Goal: Task Accomplishment & Management: Manage account settings

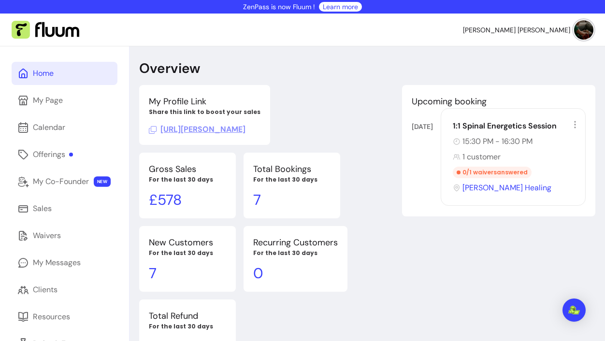
click at [57, 78] on link "Home" at bounding box center [65, 73] width 106 height 23
click at [55, 76] on link "Home" at bounding box center [65, 73] width 106 height 23
click at [50, 77] on div "Home" at bounding box center [43, 74] width 21 height 12
click at [46, 127] on div "Calendar" at bounding box center [49, 128] width 32 height 12
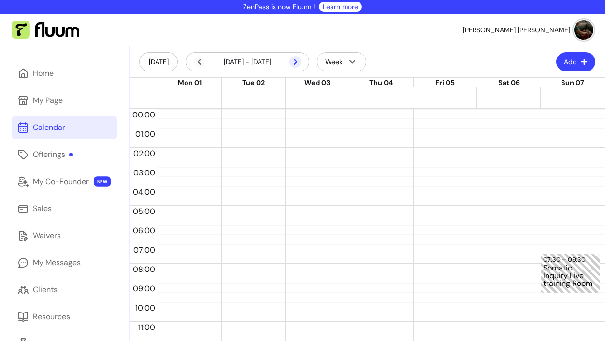
click at [297, 61] on icon at bounding box center [295, 62] width 12 height 12
click at [294, 63] on icon at bounding box center [244, 75] width 164 height 138
click at [201, 62] on icon at bounding box center [200, 62] width 12 height 12
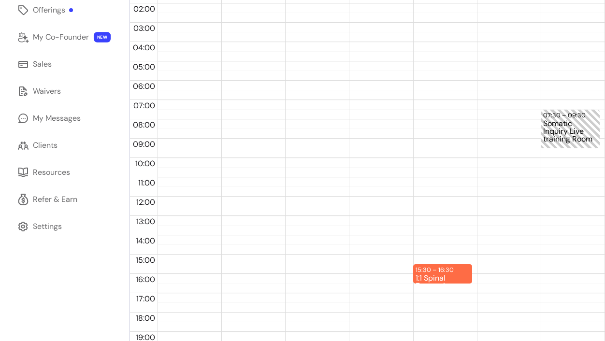
scroll to position [172, 0]
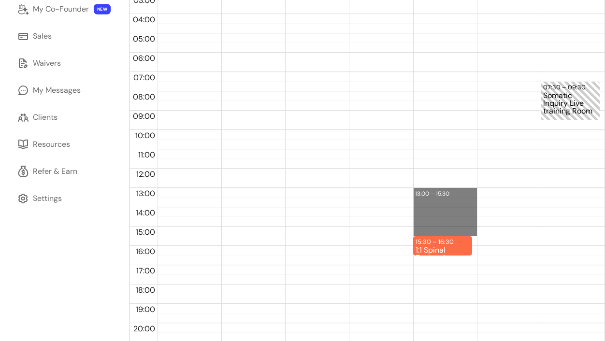
drag, startPoint x: 420, startPoint y: 190, endPoint x: 421, endPoint y: 230, distance: 40.1
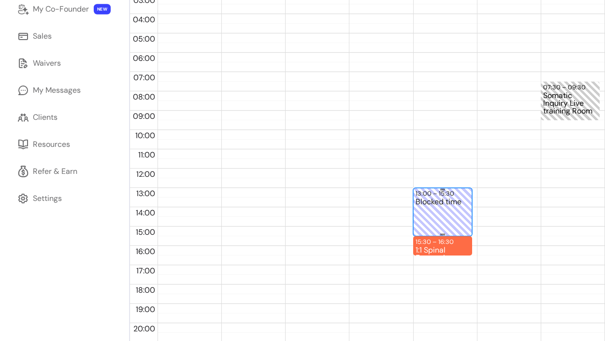
click at [434, 205] on div "Blocked time" at bounding box center [443, 221] width 54 height 46
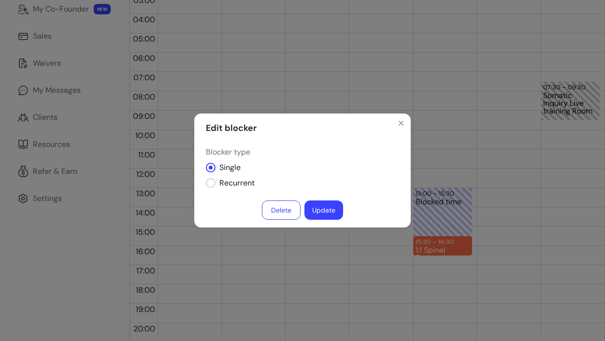
click at [291, 209] on button "Delete" at bounding box center [281, 210] width 39 height 19
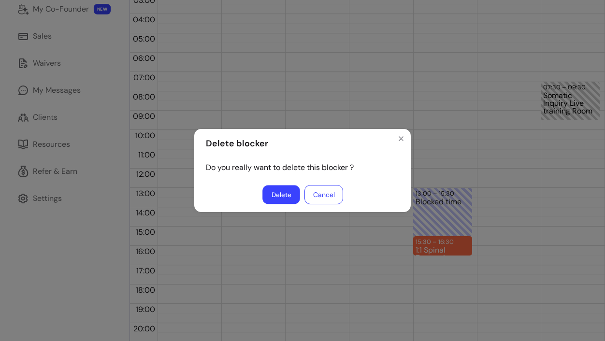
click at [288, 194] on button "Delete" at bounding box center [281, 195] width 38 height 19
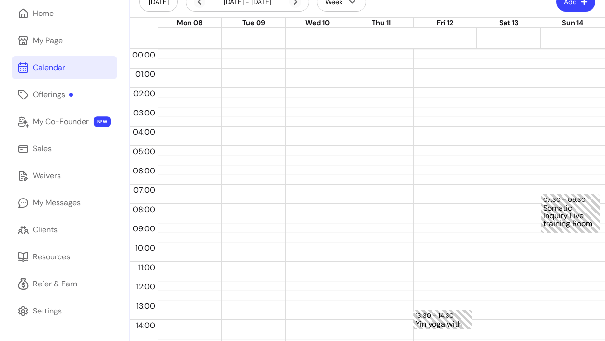
scroll to position [0, 0]
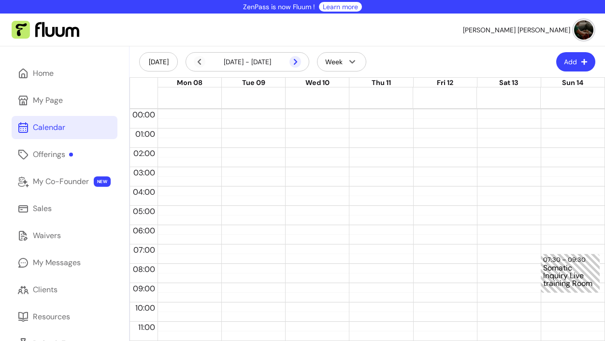
click at [298, 63] on icon at bounding box center [295, 62] width 12 height 12
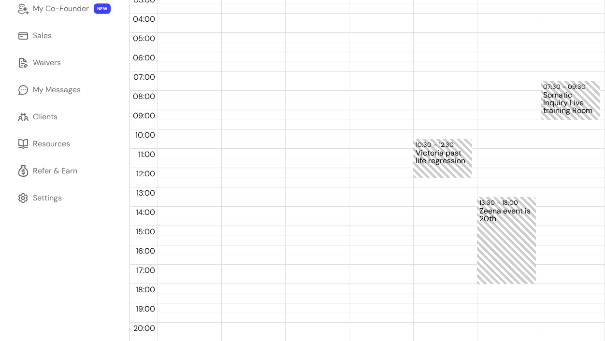
scroll to position [174, 0]
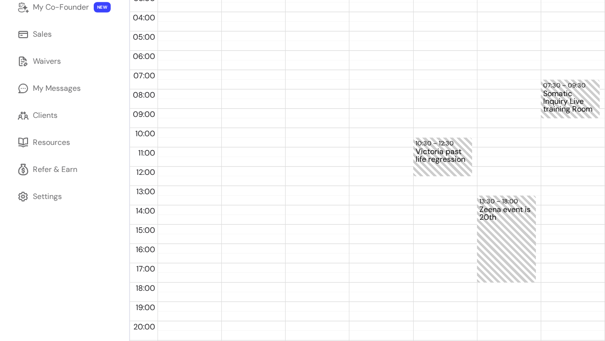
click at [430, 193] on div "10:30 – 12:30 Victoria past life regression" at bounding box center [442, 167] width 59 height 464
click at [425, 192] on div "10:30 – 12:30 Victoria past life regression" at bounding box center [442, 167] width 59 height 464
click at [428, 189] on div "13:00 – 13:30" at bounding box center [443, 191] width 54 height 9
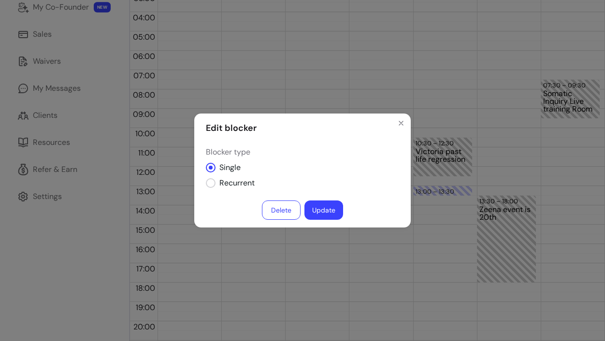
click at [285, 206] on button "Delete" at bounding box center [281, 210] width 39 height 19
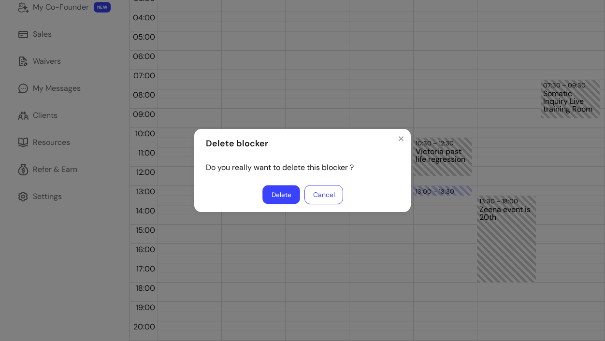
click at [281, 190] on button "Delete" at bounding box center [281, 195] width 38 height 19
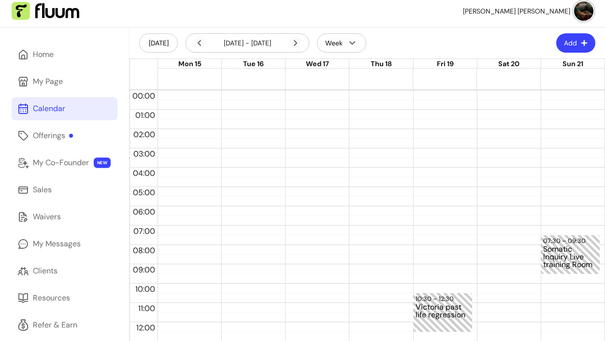
scroll to position [5, 0]
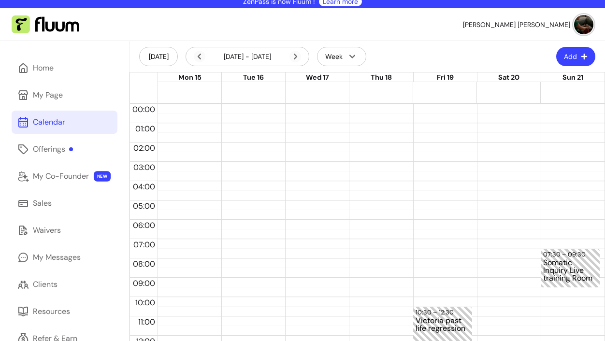
click at [575, 54] on button "Add" at bounding box center [575, 56] width 39 height 19
click at [520, 46] on header "Today 15 Sep - 21 Sep, 2025 Week Add" at bounding box center [366, 56] width 475 height 31
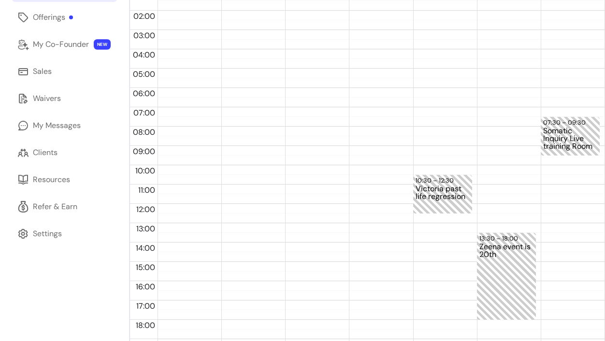
scroll to position [138, 0]
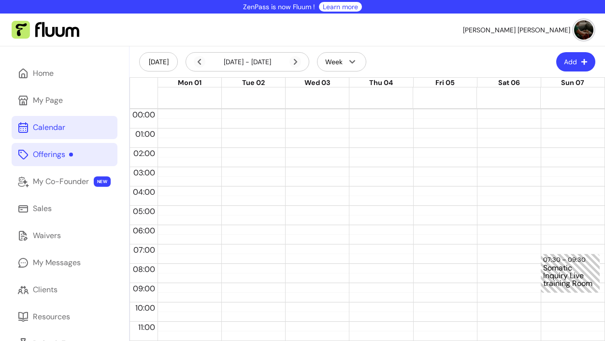
click at [49, 158] on div "Offerings" at bounding box center [53, 155] width 40 height 12
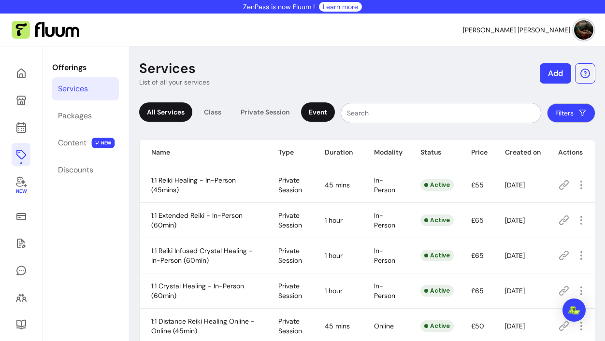
click at [319, 115] on div "Event" at bounding box center [318, 111] width 34 height 19
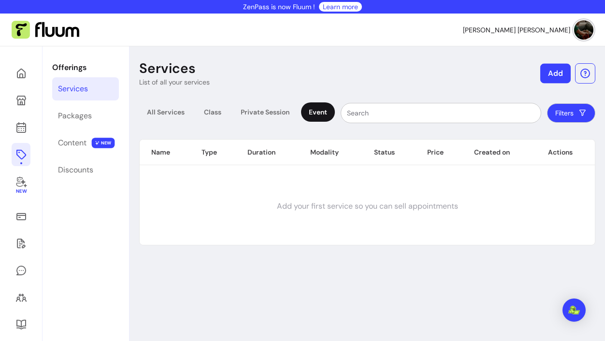
click at [554, 71] on button "Add" at bounding box center [555, 74] width 30 height 20
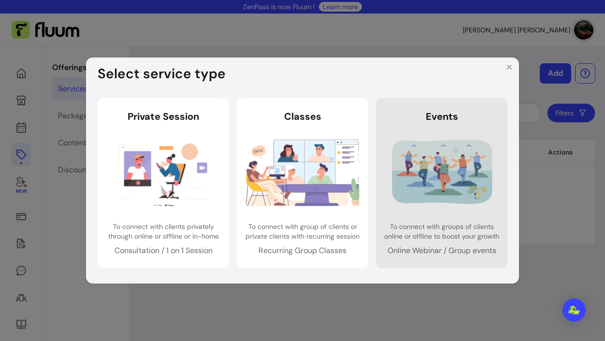
click at [436, 173] on img at bounding box center [442, 172] width 114 height 75
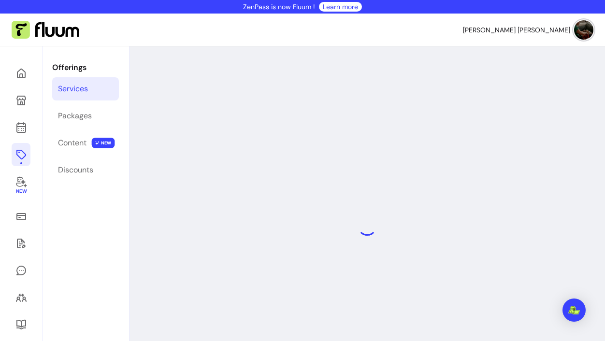
select select "***"
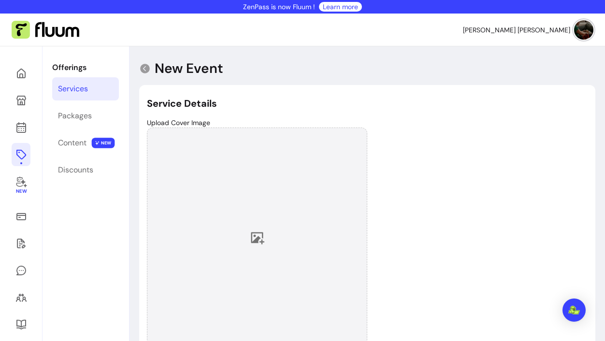
click at [259, 235] on icon at bounding box center [257, 237] width 14 height 14
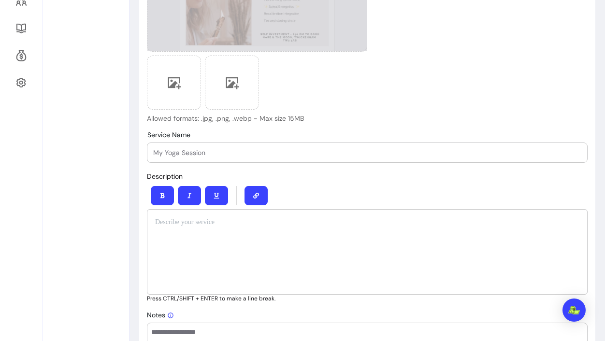
scroll to position [304, 0]
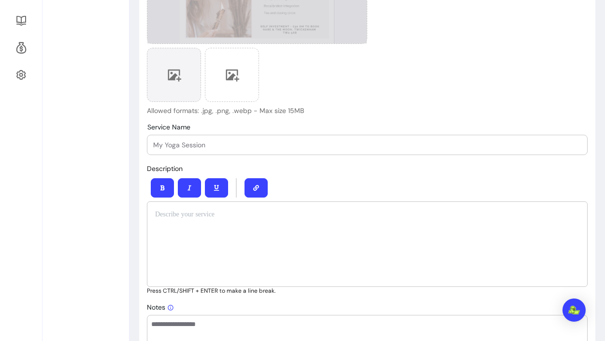
click at [176, 79] on icon at bounding box center [175, 76] width 14 height 12
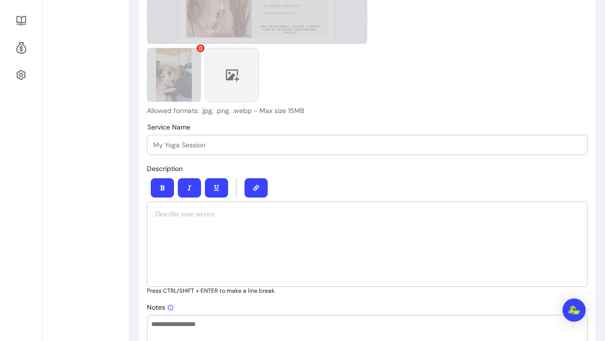
click at [232, 77] on icon at bounding box center [233, 76] width 14 height 12
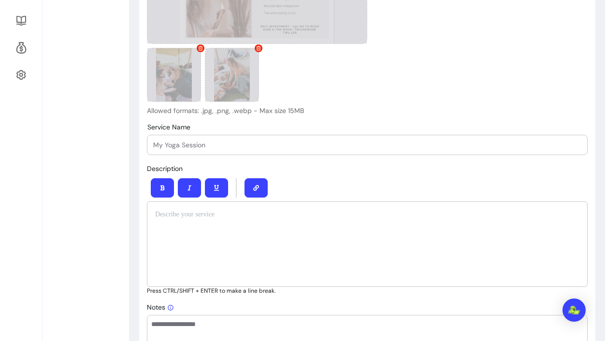
click at [238, 145] on input "Service Name" at bounding box center [367, 145] width 428 height 10
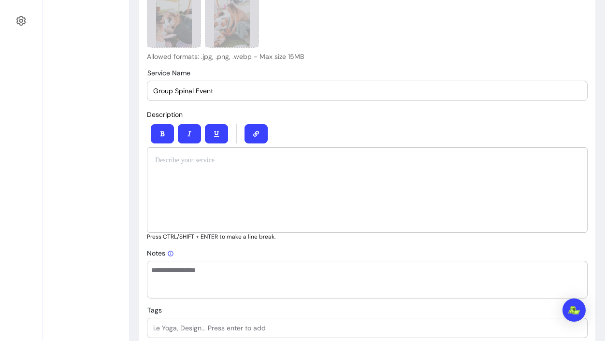
scroll to position [360, 0]
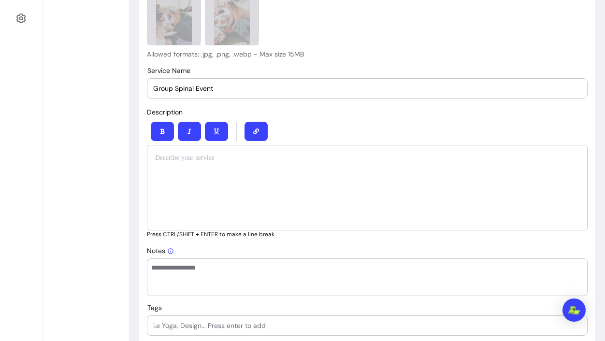
type input "Group Spinal Event"
click at [247, 172] on div at bounding box center [367, 188] width 441 height 86
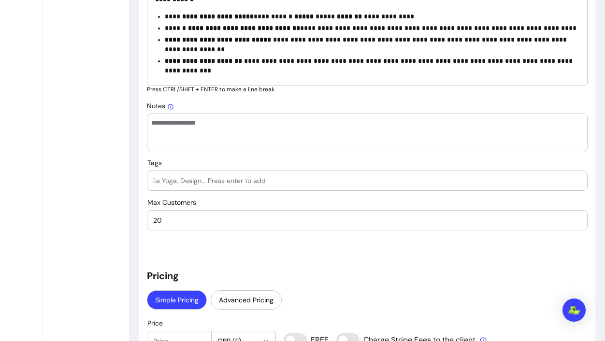
scroll to position [597, 0]
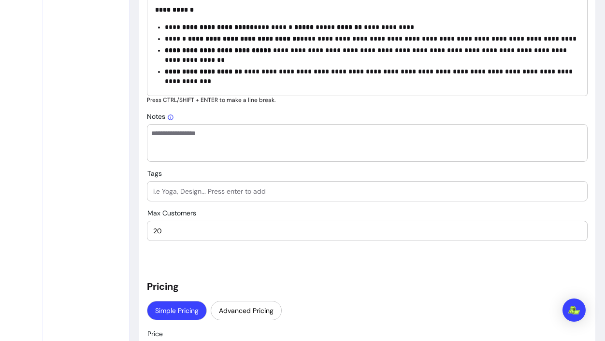
click at [284, 193] on input "Tags" at bounding box center [367, 191] width 428 height 10
type input "Spinal Energetics, Somatic therapy, Energy healing"
click at [578, 233] on input "19" at bounding box center [367, 231] width 428 height 10
click at [578, 233] on input "18" at bounding box center [367, 231] width 428 height 10
click at [578, 233] on input "17" at bounding box center [367, 231] width 428 height 10
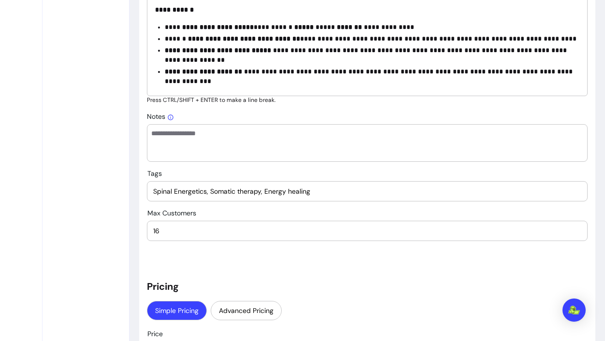
click at [578, 233] on input "16" at bounding box center [367, 231] width 428 height 10
click at [578, 233] on input "15" at bounding box center [367, 231] width 428 height 10
click at [578, 233] on input "14" at bounding box center [367, 231] width 428 height 10
click at [578, 233] on input "13" at bounding box center [367, 231] width 428 height 10
click at [578, 233] on input "12" at bounding box center [367, 231] width 428 height 10
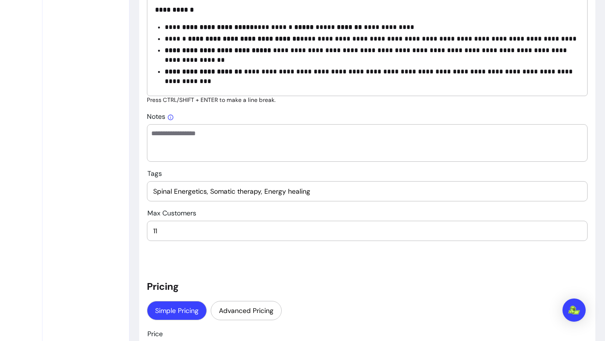
click at [578, 233] on input "11" at bounding box center [367, 231] width 428 height 10
type input "10"
click at [578, 233] on input "10" at bounding box center [367, 231] width 428 height 10
click at [496, 290] on h5 "Pricing" at bounding box center [367, 287] width 441 height 14
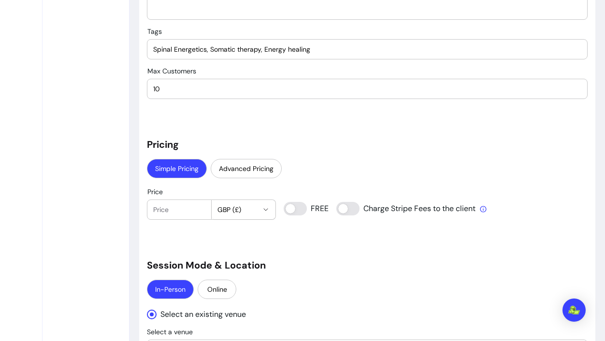
scroll to position [820, 0]
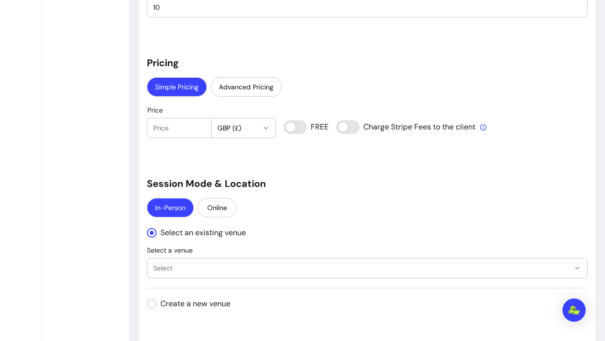
click at [170, 125] on input "Price" at bounding box center [179, 128] width 52 height 10
type input "50"
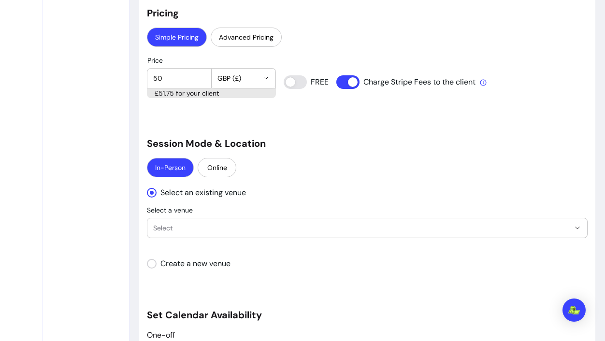
scroll to position [874, 0]
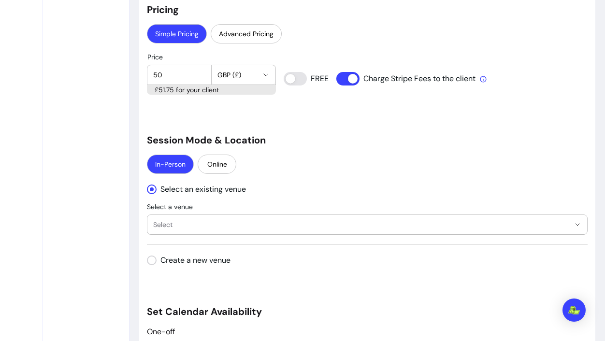
click at [576, 228] on icon "" at bounding box center [577, 225] width 8 height 8
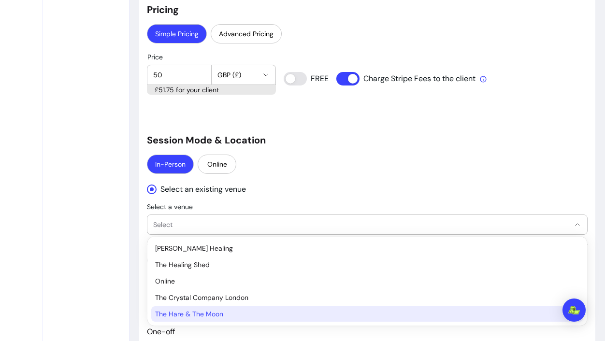
click at [361, 311] on span "The Hare & The Moon" at bounding box center [362, 314] width 415 height 10
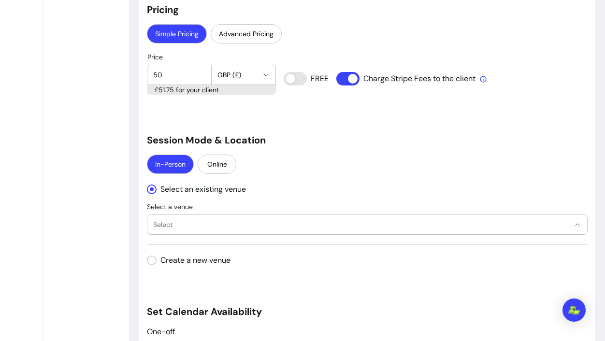
select select "**********"
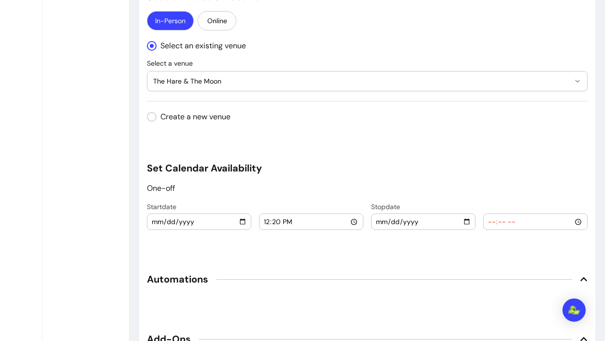
scroll to position [1024, 0]
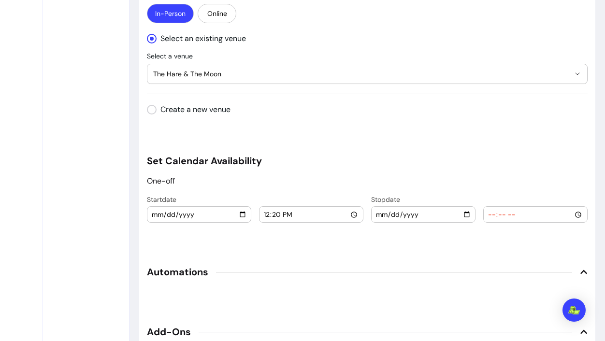
click at [241, 215] on input "2025-09-06" at bounding box center [199, 214] width 96 height 11
type input "2025-10-12"
click at [354, 215] on input "12:20" at bounding box center [311, 214] width 96 height 11
type input "18:30"
click at [468, 215] on input "date" at bounding box center [423, 214] width 96 height 11
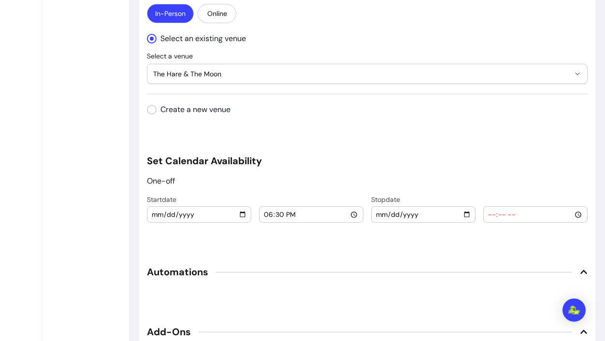
type input "2025-10-12"
click at [577, 217] on input "time" at bounding box center [535, 214] width 96 height 11
type input "20:00"
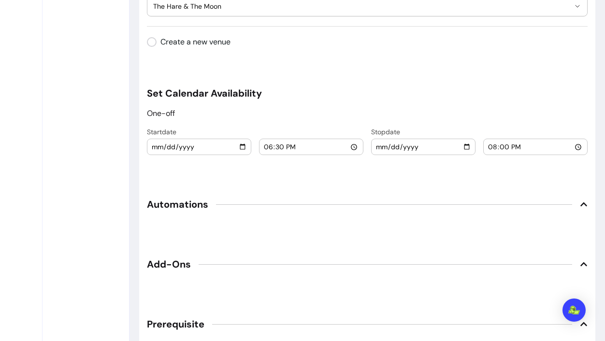
scroll to position [1108, 0]
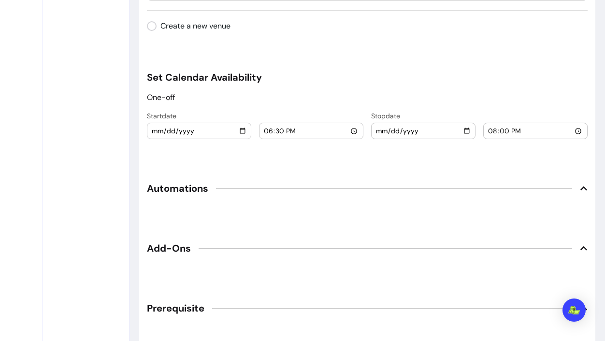
click at [581, 190] on icon at bounding box center [584, 189] width 8 height 8
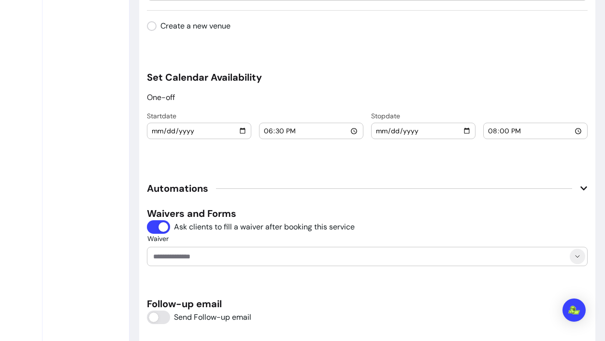
click at [576, 258] on icon "Show suggestions" at bounding box center [577, 257] width 8 height 8
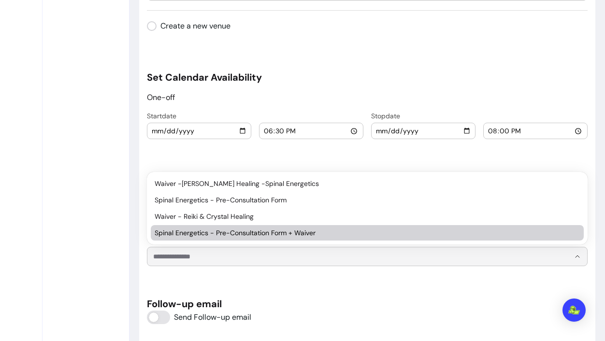
click at [405, 232] on span "Spinal Energetics - Pre-Consultation Form + Waiver" at bounding box center [363, 233] width 416 height 10
type input "**********"
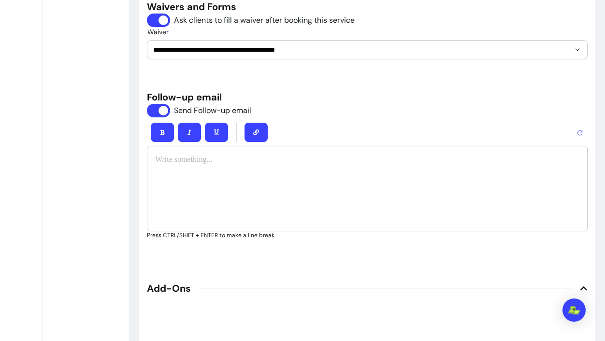
scroll to position [1312, 0]
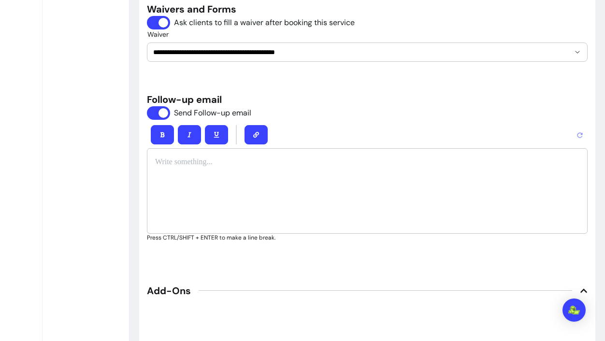
click at [198, 163] on p at bounding box center [367, 163] width 424 height 12
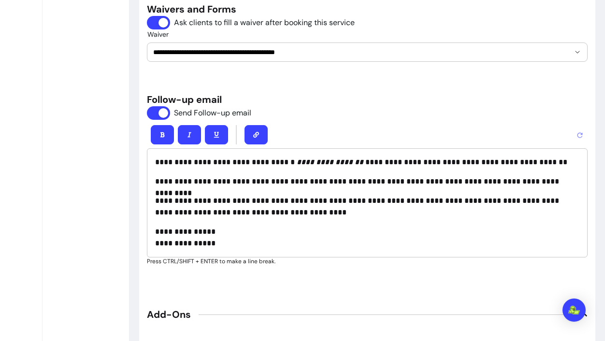
click at [156, 161] on p "**********" at bounding box center [367, 163] width 424 height 12
click at [299, 213] on p "**********" at bounding box center [367, 206] width 424 height 23
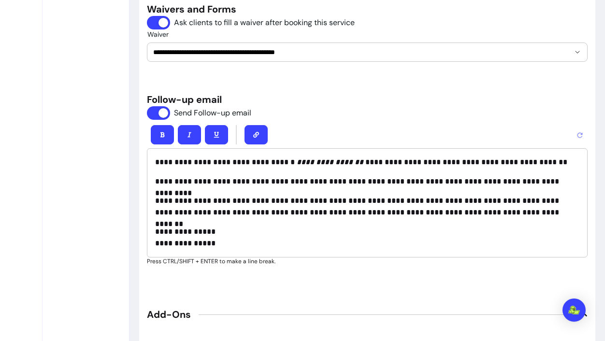
click at [180, 243] on p "**********" at bounding box center [367, 237] width 424 height 23
click at [175, 244] on p "**********" at bounding box center [367, 237] width 424 height 23
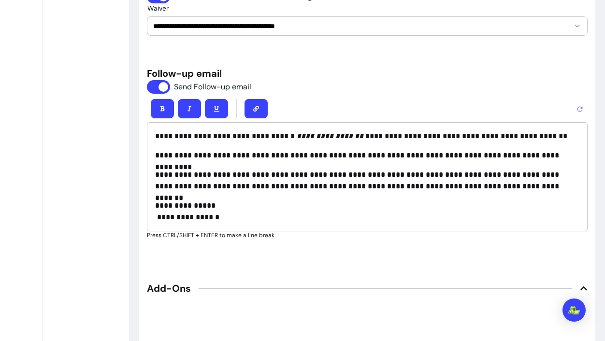
scroll to position [1341, 0]
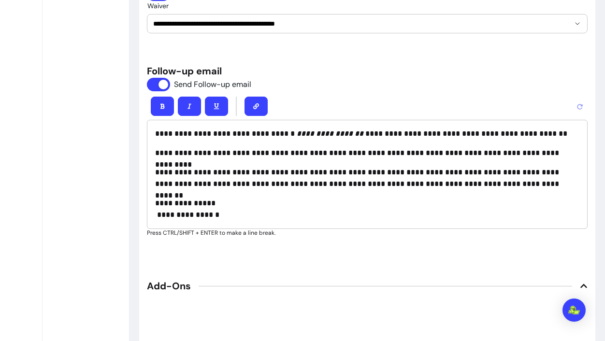
click at [155, 202] on p "**********" at bounding box center [367, 209] width 424 height 23
click at [178, 215] on p "**********" at bounding box center [367, 209] width 424 height 23
click at [258, 110] on button "button" at bounding box center [256, 106] width 23 height 19
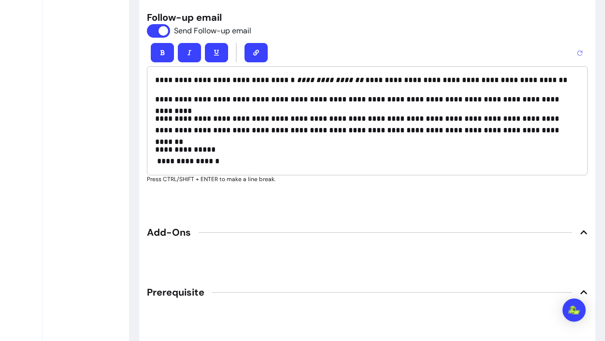
scroll to position [1411, 0]
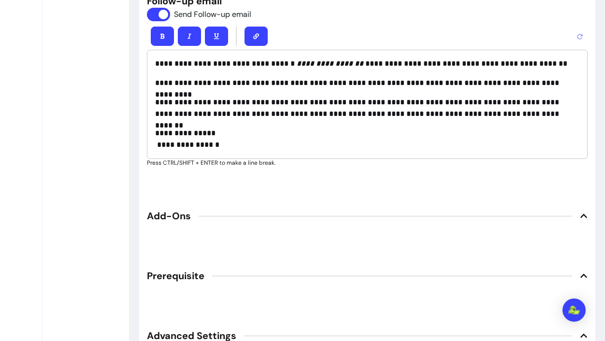
click at [308, 138] on p "**********" at bounding box center [367, 139] width 424 height 23
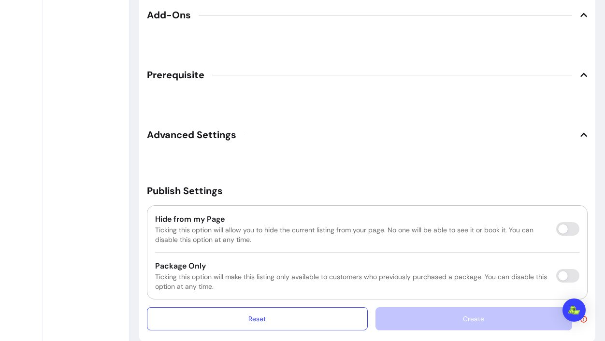
scroll to position [1626, 0]
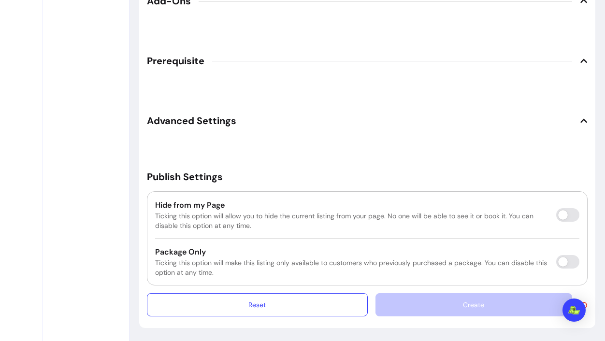
click at [438, 313] on div "Create" at bounding box center [481, 304] width 212 height 23
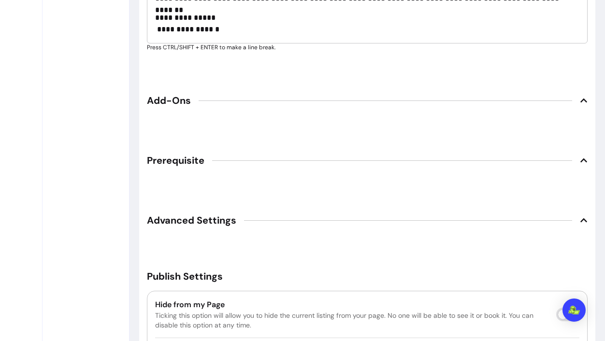
scroll to position [1515, 0]
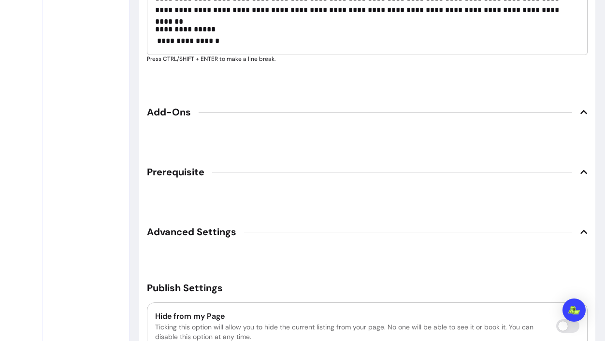
click at [580, 115] on icon at bounding box center [584, 112] width 8 height 8
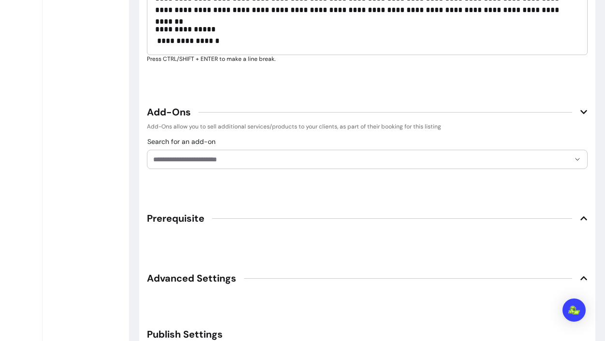
click at [583, 112] on icon at bounding box center [584, 112] width 8 height 8
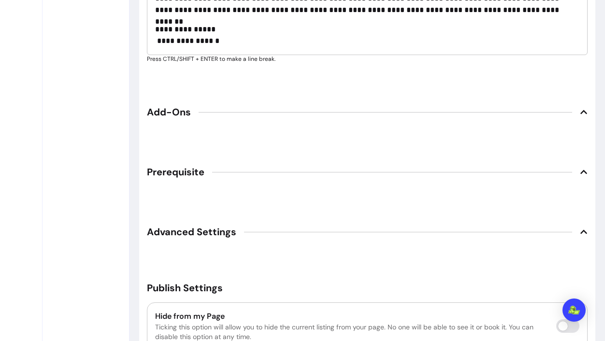
click at [584, 172] on icon at bounding box center [584, 172] width 8 height 8
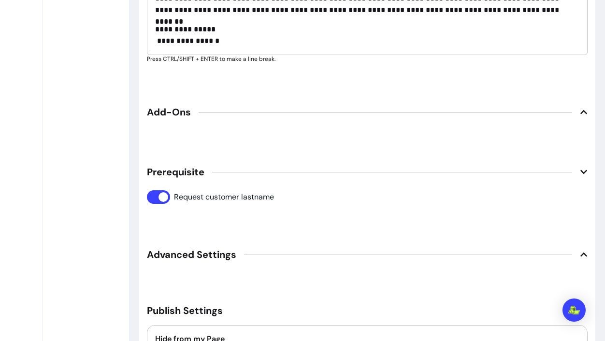
click at [581, 170] on icon at bounding box center [583, 172] width 7 height 4
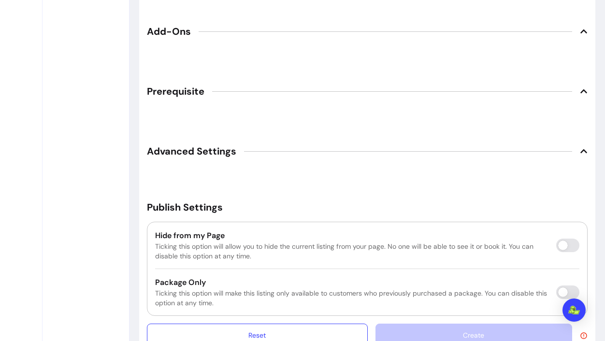
scroll to position [1599, 0]
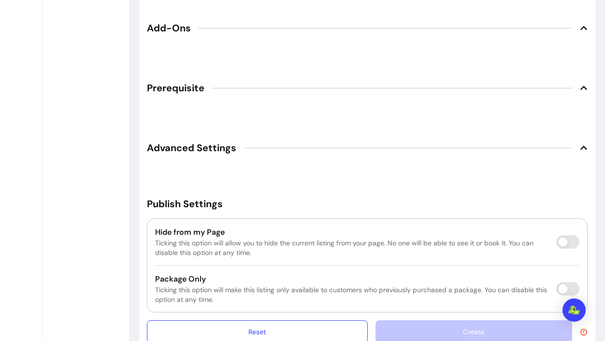
click at [583, 148] on icon at bounding box center [584, 148] width 8 height 8
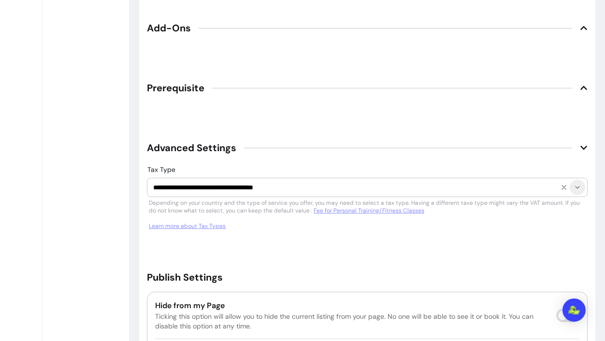
click at [576, 186] on icon "Show suggestions" at bounding box center [577, 188] width 8 height 8
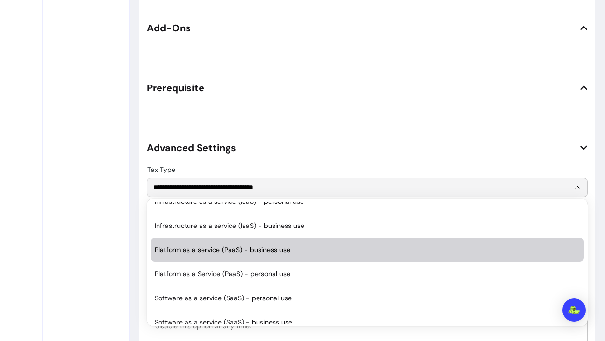
scroll to position [0, 0]
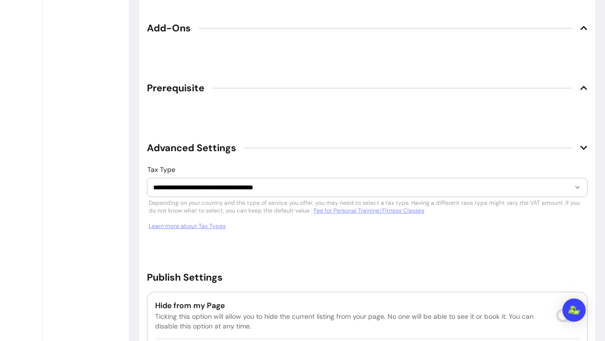
click at [490, 168] on div "**********" at bounding box center [367, 199] width 441 height 66
click at [583, 146] on icon at bounding box center [584, 148] width 8 height 8
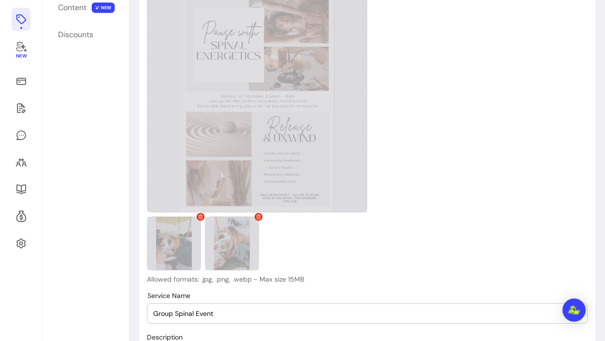
scroll to position [132, 0]
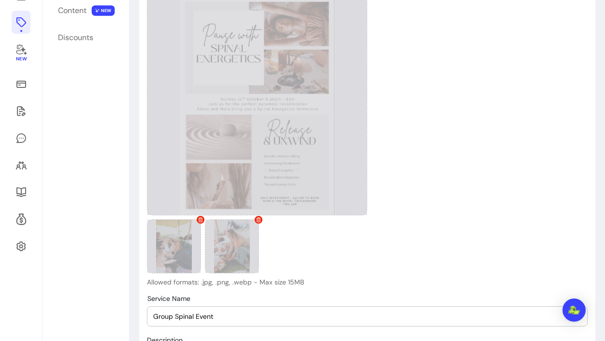
click at [373, 114] on div "Upload Cover Image Allowed formats: .jpg, .png, .webp - Max size 15MB" at bounding box center [367, 136] width 441 height 301
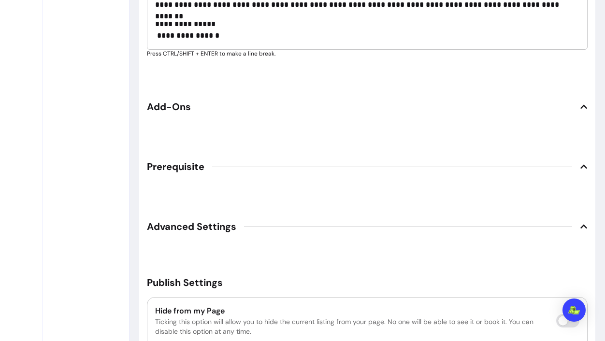
scroll to position [1518, 0]
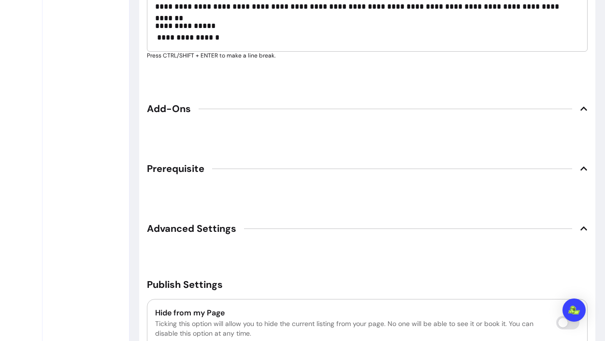
click at [583, 168] on icon at bounding box center [584, 169] width 8 height 8
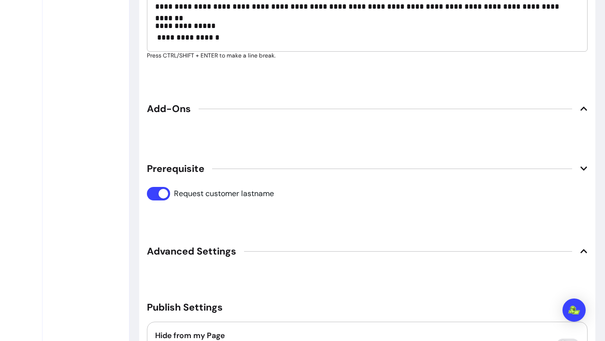
click at [582, 169] on icon at bounding box center [584, 169] width 8 height 8
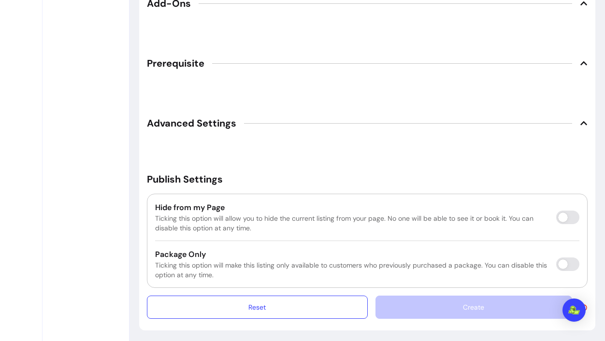
scroll to position [1626, 0]
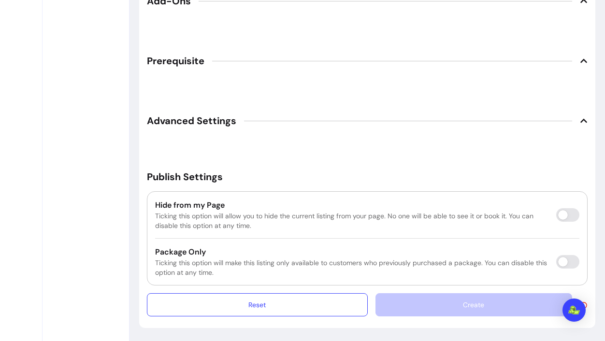
click at [494, 307] on div "Create" at bounding box center [481, 304] width 212 height 23
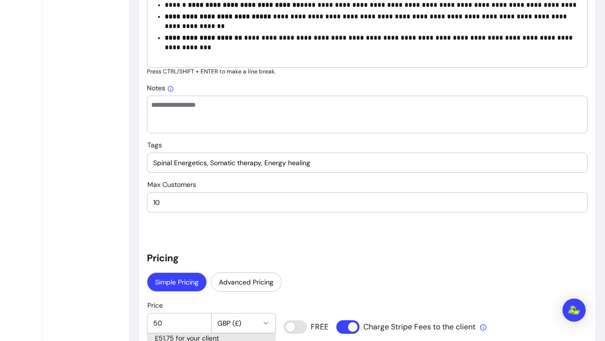
scroll to position [622, 0]
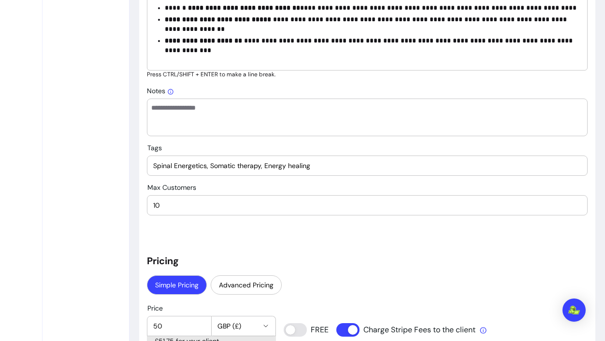
click at [373, 169] on input "Spinal Energetics, Somatic therapy, Energy healing" at bounding box center [367, 166] width 428 height 10
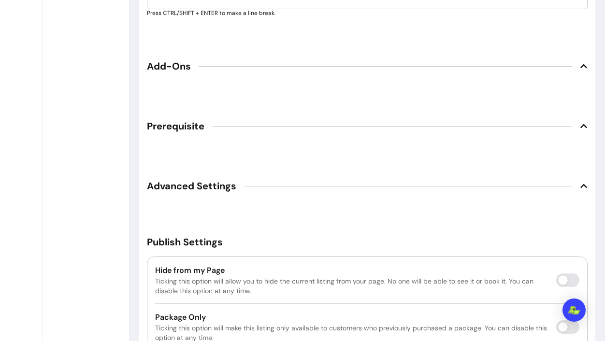
scroll to position [1639, 0]
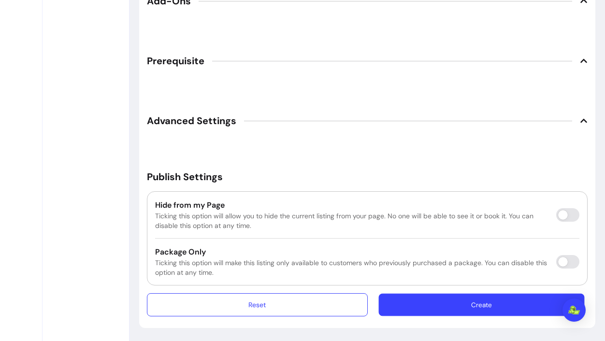
click at [483, 305] on button "Create" at bounding box center [481, 305] width 206 height 23
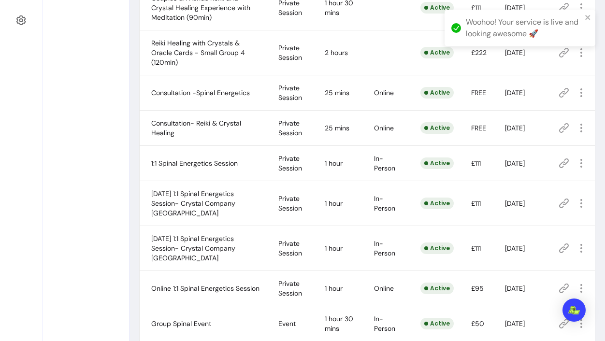
scroll to position [406, 0]
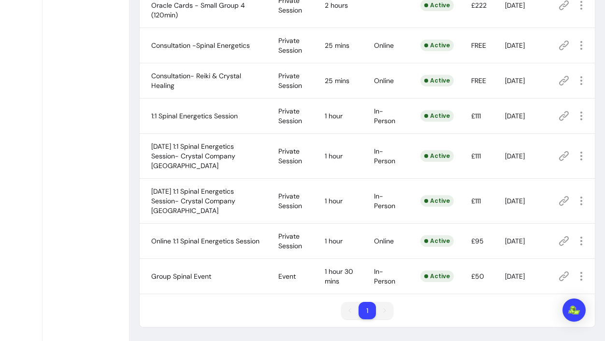
click at [209, 276] on span "Group Spinal Event" at bounding box center [181, 276] width 60 height 9
click at [581, 278] on icon "button" at bounding box center [581, 277] width 12 height 12
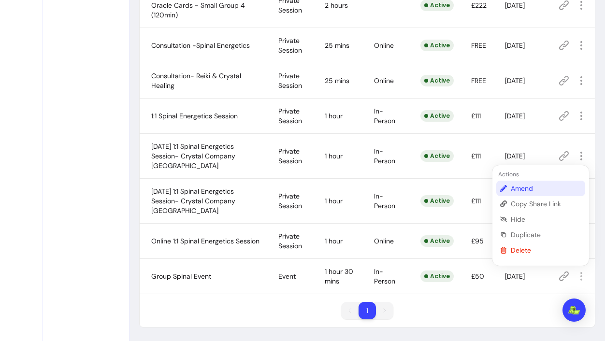
click at [541, 188] on span "Amend" at bounding box center [546, 189] width 71 height 10
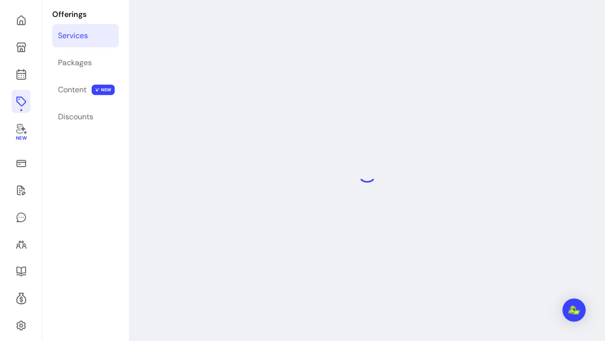
scroll to position [46, 0]
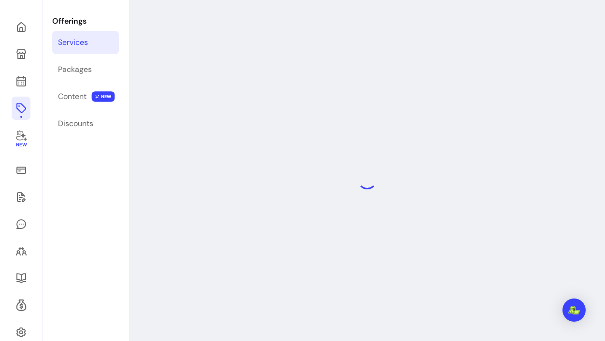
select select "***"
select select "**********"
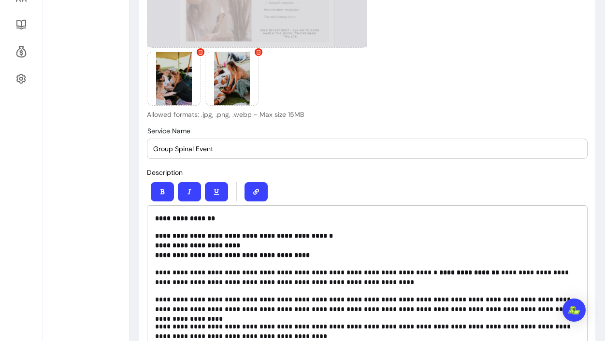
scroll to position [301, 0]
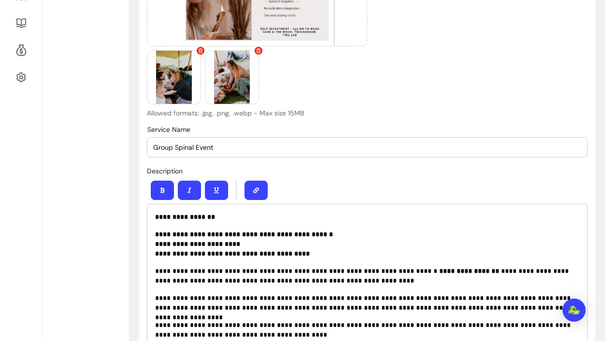
click at [151, 147] on div "Service Name Group Spinal Event" at bounding box center [367, 147] width 440 height 19
type input "G"
type input "The Pause Between - A Group Spinal Energetics Event"
click at [334, 189] on div at bounding box center [367, 190] width 441 height 27
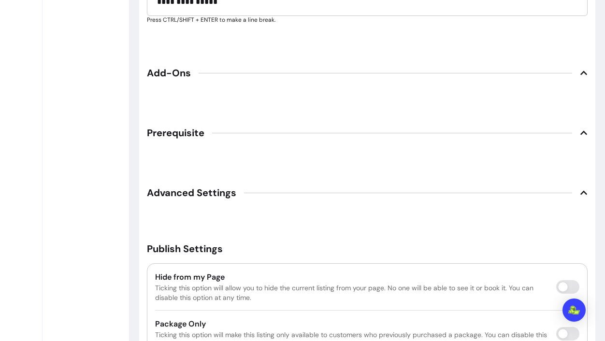
scroll to position [1639, 0]
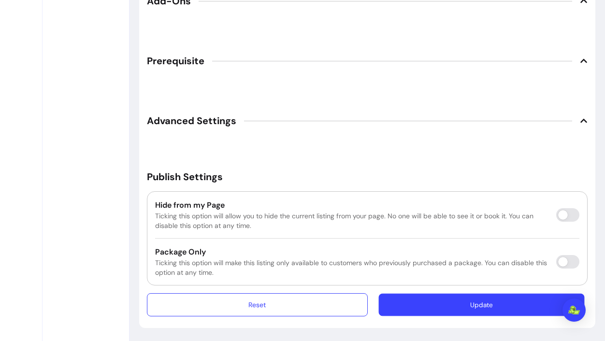
click at [459, 302] on button "Update" at bounding box center [481, 305] width 206 height 23
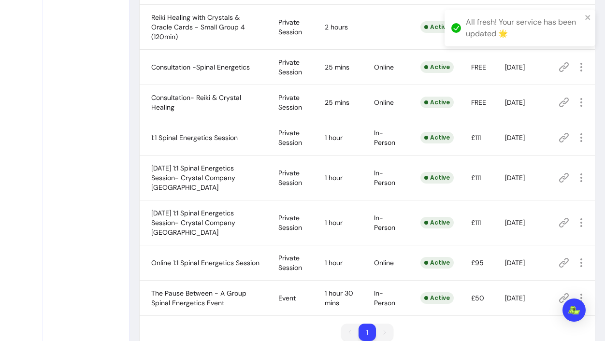
scroll to position [406, 0]
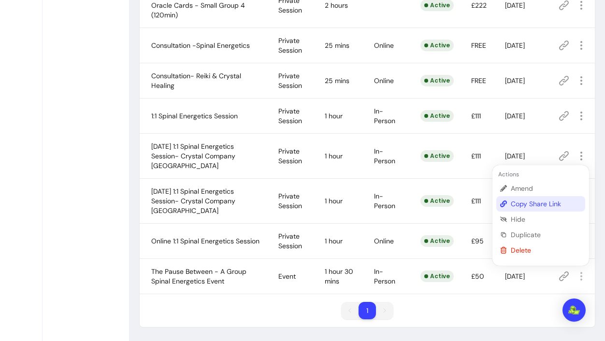
click at [553, 206] on span "Copy Share Link" at bounding box center [546, 204] width 71 height 10
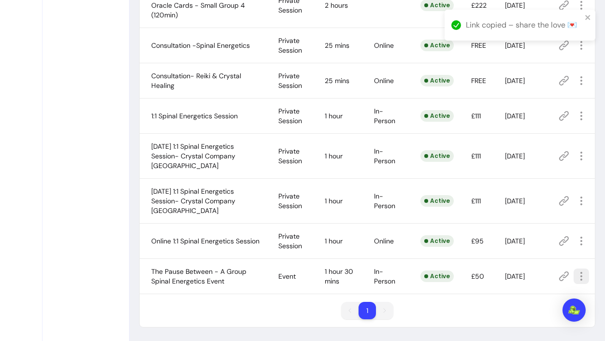
click at [582, 278] on icon "button" at bounding box center [581, 277] width 12 height 12
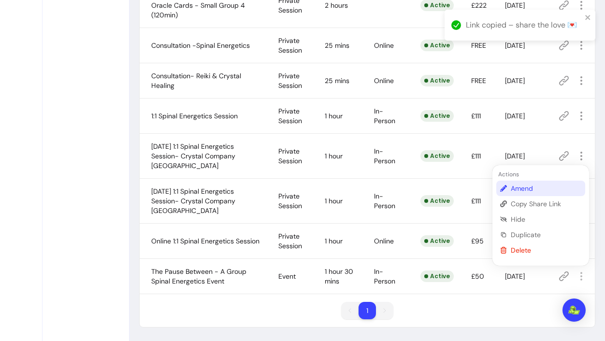
click at [532, 188] on span "Amend" at bounding box center [546, 189] width 71 height 10
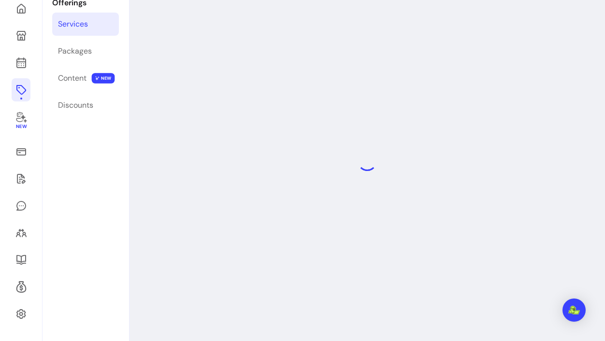
scroll to position [46, 0]
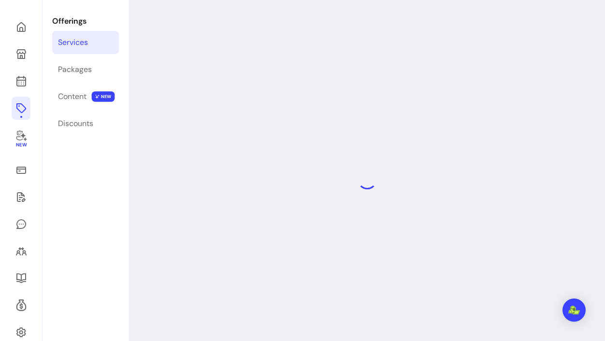
select select "***"
select select "**********"
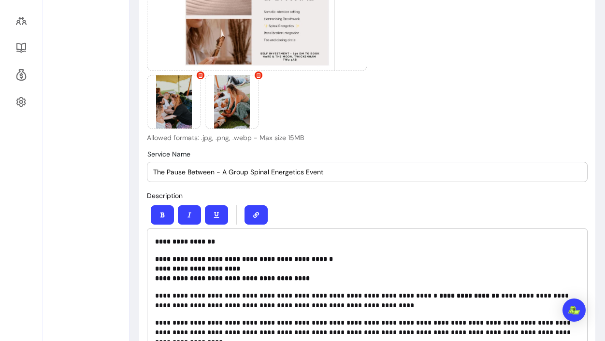
scroll to position [275, 0]
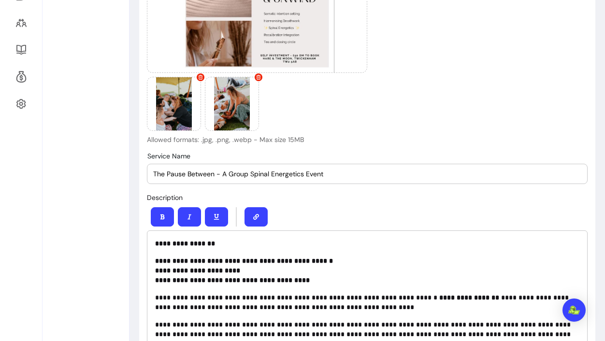
click at [155, 262] on strong "**********" at bounding box center [244, 261] width 178 height 7
drag, startPoint x: 155, startPoint y: 242, endPoint x: 229, endPoint y: 242, distance: 73.9
click at [229, 242] on p "**********" at bounding box center [367, 244] width 424 height 10
click at [231, 248] on div "**********" at bounding box center [367, 323] width 441 height 187
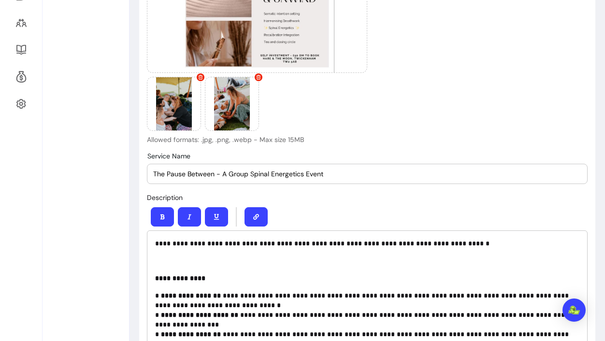
scroll to position [138, 0]
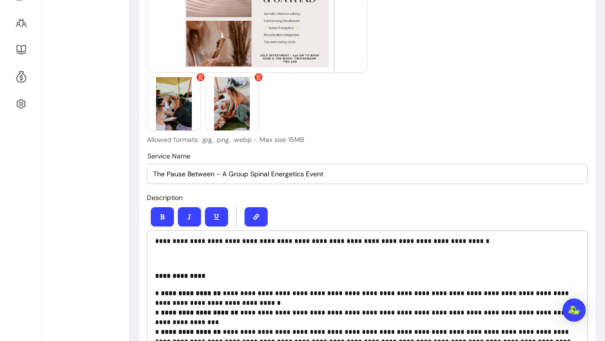
click at [168, 264] on div "**********" at bounding box center [367, 323] width 441 height 187
click at [167, 256] on p at bounding box center [367, 259] width 424 height 10
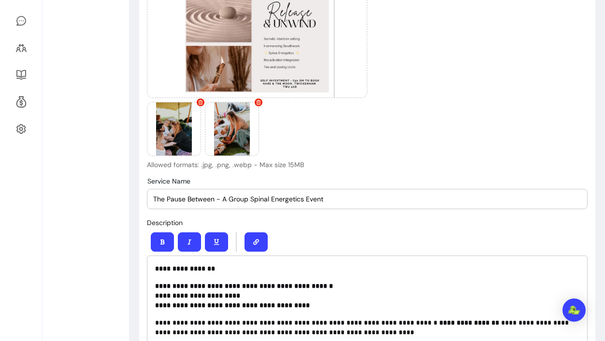
scroll to position [249, 0]
click at [360, 239] on div at bounding box center [367, 242] width 441 height 27
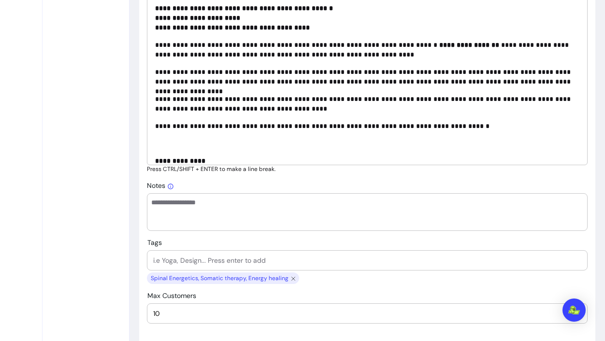
scroll to position [517, 0]
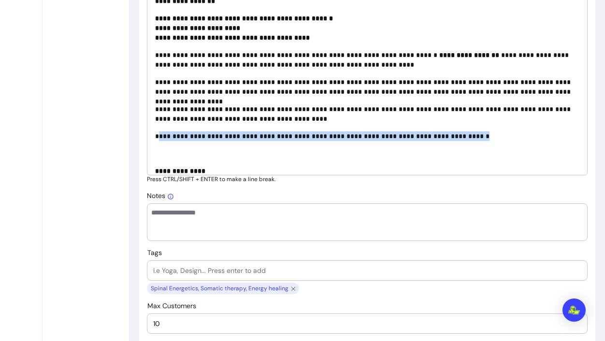
drag, startPoint x: 157, startPoint y: 135, endPoint x: 466, endPoint y: 132, distance: 308.7
click at [466, 133] on p "**********" at bounding box center [367, 136] width 424 height 10
click at [491, 138] on p "**********" at bounding box center [367, 136] width 424 height 10
drag, startPoint x: 469, startPoint y: 138, endPoint x: 147, endPoint y: 136, distance: 321.3
click at [147, 136] on div "**********" at bounding box center [367, 81] width 441 height 187
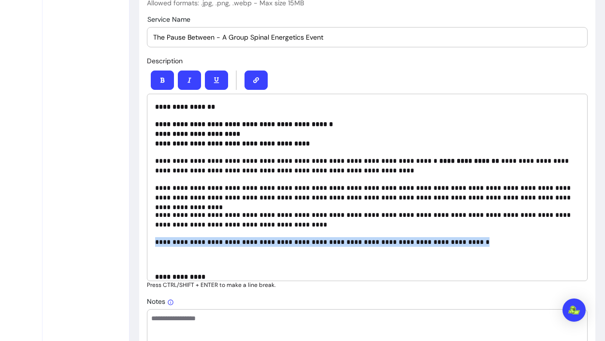
scroll to position [409, 0]
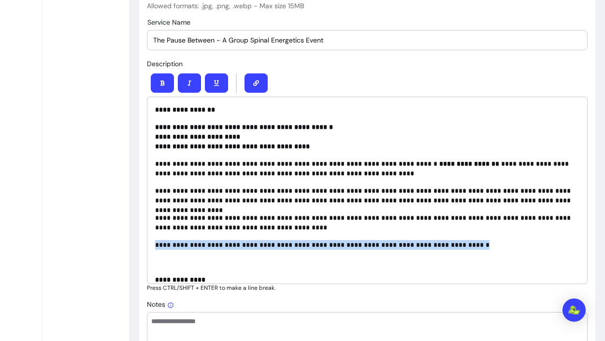
click at [402, 167] on p "**********" at bounding box center [367, 168] width 424 height 19
drag, startPoint x: 155, startPoint y: 244, endPoint x: 514, endPoint y: 243, distance: 359.0
click at [514, 243] on div "**********" at bounding box center [367, 190] width 441 height 187
click at [161, 80] on icon "button" at bounding box center [162, 83] width 6 height 6
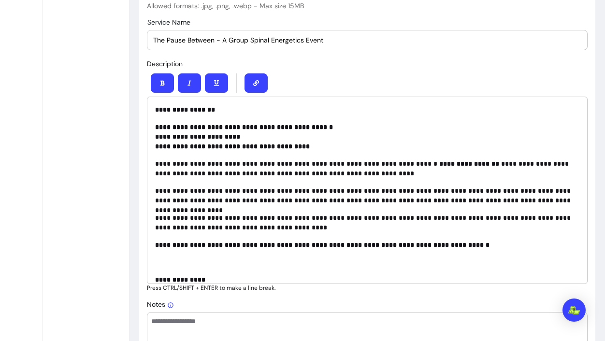
click at [511, 253] on div "**********" at bounding box center [367, 190] width 441 height 187
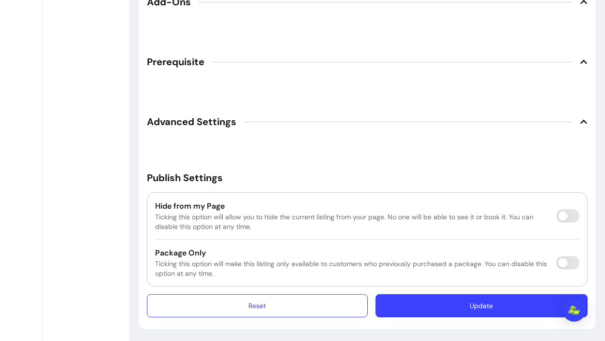
scroll to position [1639, 0]
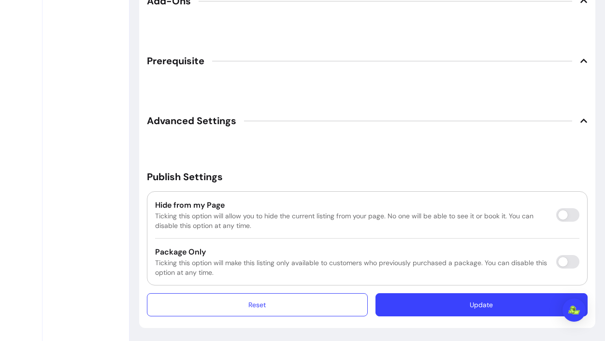
click at [501, 304] on button "Update" at bounding box center [481, 304] width 212 height 23
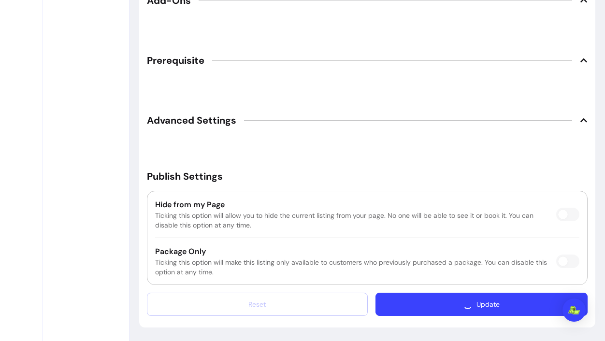
scroll to position [1612, 0]
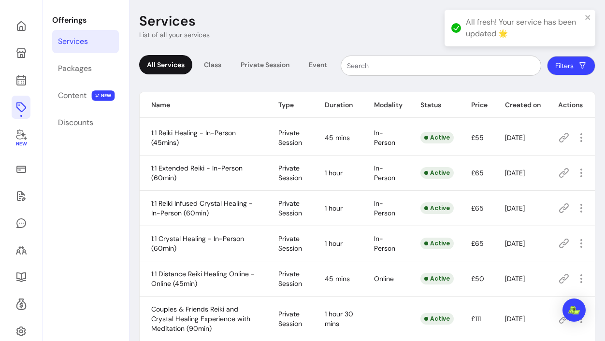
scroll to position [46, 0]
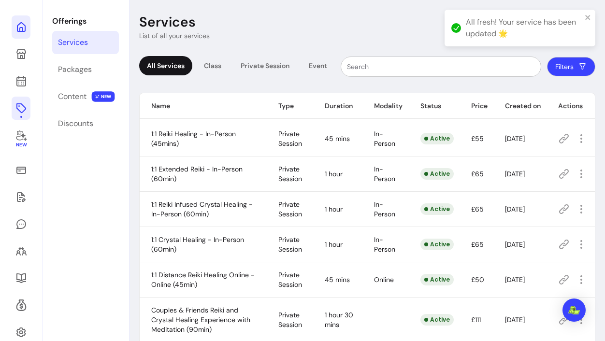
click at [22, 33] on link at bounding box center [21, 26] width 19 height 23
